Goal: Find specific page/section: Find specific page/section

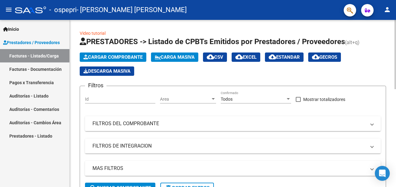
click at [396, 84] on html "menu - ospepri - [PERSON_NAME] [PERSON_NAME] person Inicio Instructivos Contact…" at bounding box center [198, 93] width 396 height 187
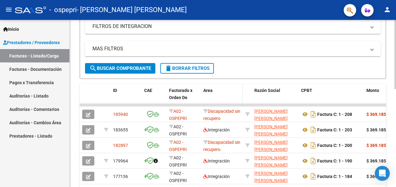
click at [237, 91] on div "Area" at bounding box center [221, 90] width 37 height 7
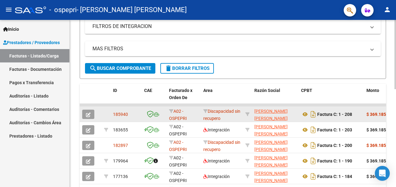
click at [91, 112] on button "button" at bounding box center [88, 114] width 12 height 9
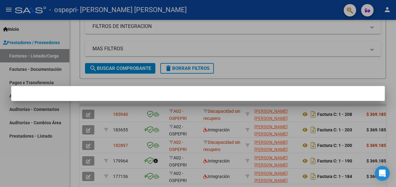
click at [230, 82] on div at bounding box center [198, 93] width 396 height 187
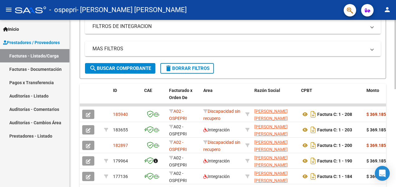
click at [396, 89] on html "menu - ospepri - [PERSON_NAME] [PERSON_NAME] person Inicio Instructivos Contact…" at bounding box center [198, 93] width 396 height 187
click at [396, 94] on html "menu - ospepri - [PERSON_NAME] [PERSON_NAME] person Inicio Instructivos Contact…" at bounding box center [198, 93] width 396 height 187
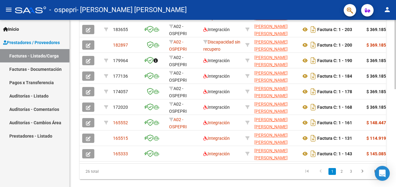
scroll to position [237, 0]
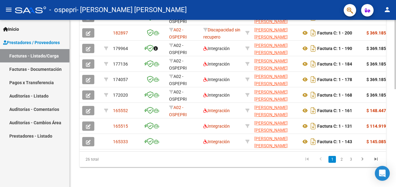
click at [396, 130] on html "menu - ospepri - [PERSON_NAME] [PERSON_NAME] person Inicio Instructivos Contact…" at bounding box center [198, 93] width 396 height 187
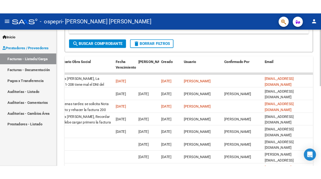
scroll to position [151, 0]
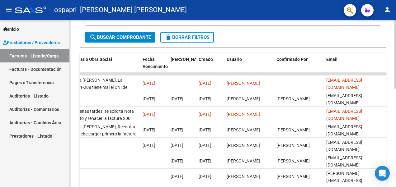
click at [395, 87] on div at bounding box center [395, 118] width 2 height 69
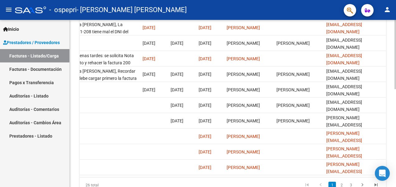
scroll to position [208, 0]
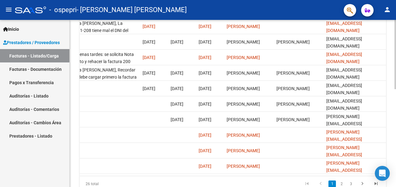
click at [394, 115] on div at bounding box center [395, 142] width 2 height 69
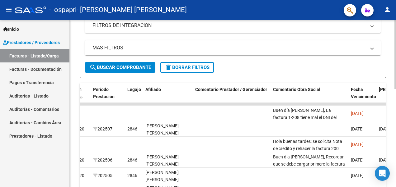
scroll to position [122, 0]
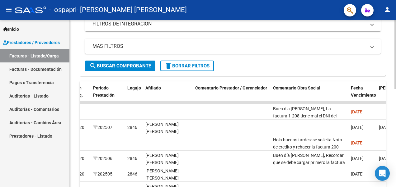
click at [396, 114] on html "menu - ospepri - [PERSON_NAME] [PERSON_NAME] person Inicio Instructivos Contact…" at bounding box center [198, 93] width 396 height 187
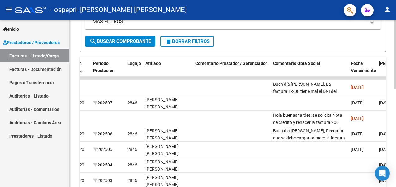
click at [395, 122] on div at bounding box center [395, 116] width 2 height 69
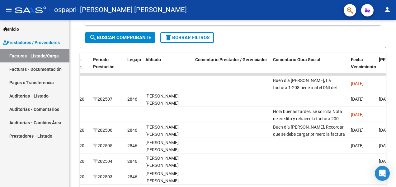
click at [45, 65] on link "Facturas - Documentación" at bounding box center [34, 69] width 69 height 13
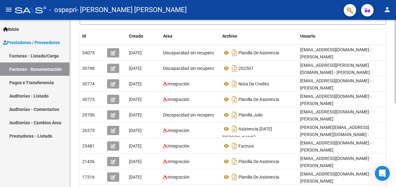
scroll to position [115, 0]
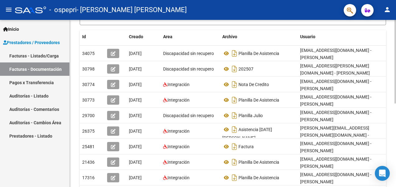
click at [396, 134] on html "menu - ospepri - [PERSON_NAME] [PERSON_NAME] person Inicio Instructivos Contact…" at bounding box center [198, 93] width 396 height 187
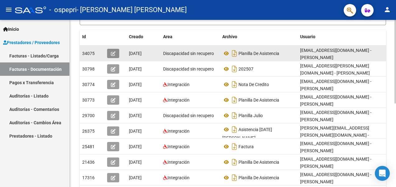
click at [113, 51] on span "button" at bounding box center [113, 54] width 5 height 6
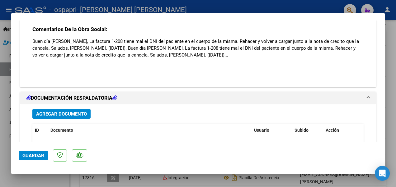
scroll to position [509, 0]
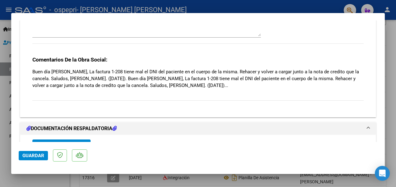
click at [396, 57] on html "menu - ospepri - [PERSON_NAME] [PERSON_NAME] person Inicio Instructivos Contact…" at bounding box center [198, 93] width 396 height 187
click at [396, 56] on html "menu - ospepri - [PERSON_NAME] [PERSON_NAME] person Inicio Instructivos Contact…" at bounding box center [198, 93] width 396 height 187
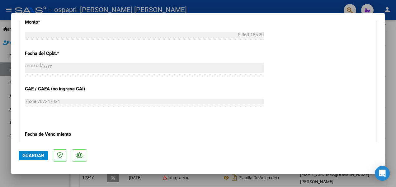
scroll to position [260, 0]
